Goal: Information Seeking & Learning: Learn about a topic

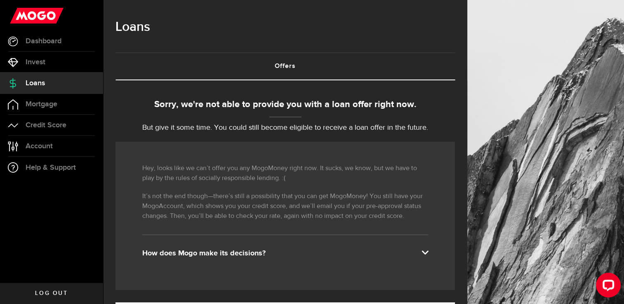
click at [418, 252] on div "How does Mogo make its decisions?" at bounding box center [285, 254] width 286 height 10
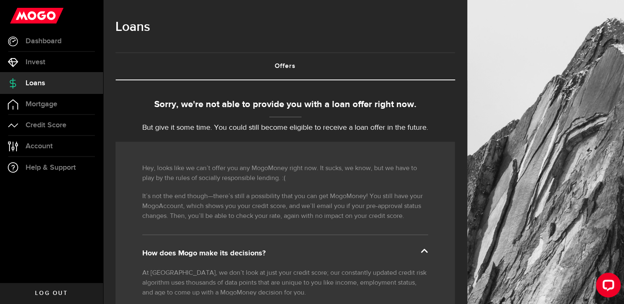
click at [426, 252] on div "How does Mogo make its decisions?" at bounding box center [285, 254] width 286 height 10
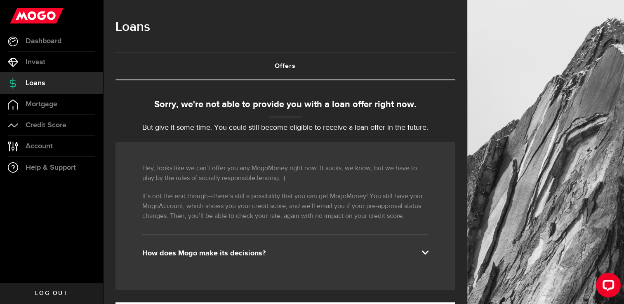
click at [426, 252] on div "How does Mogo make its decisions?" at bounding box center [285, 254] width 286 height 10
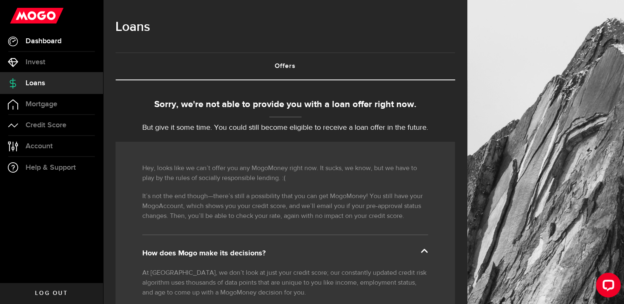
click at [40, 45] on span "Dashboard" at bounding box center [44, 41] width 36 height 7
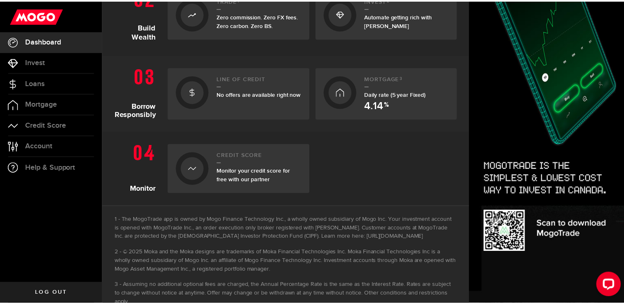
scroll to position [311, 0]
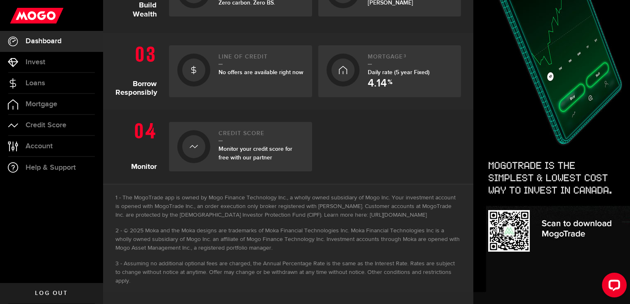
click at [247, 153] on span "Monitor your credit score for free with our partner" at bounding box center [256, 154] width 74 height 16
